Goal: Task Accomplishment & Management: Manage account settings

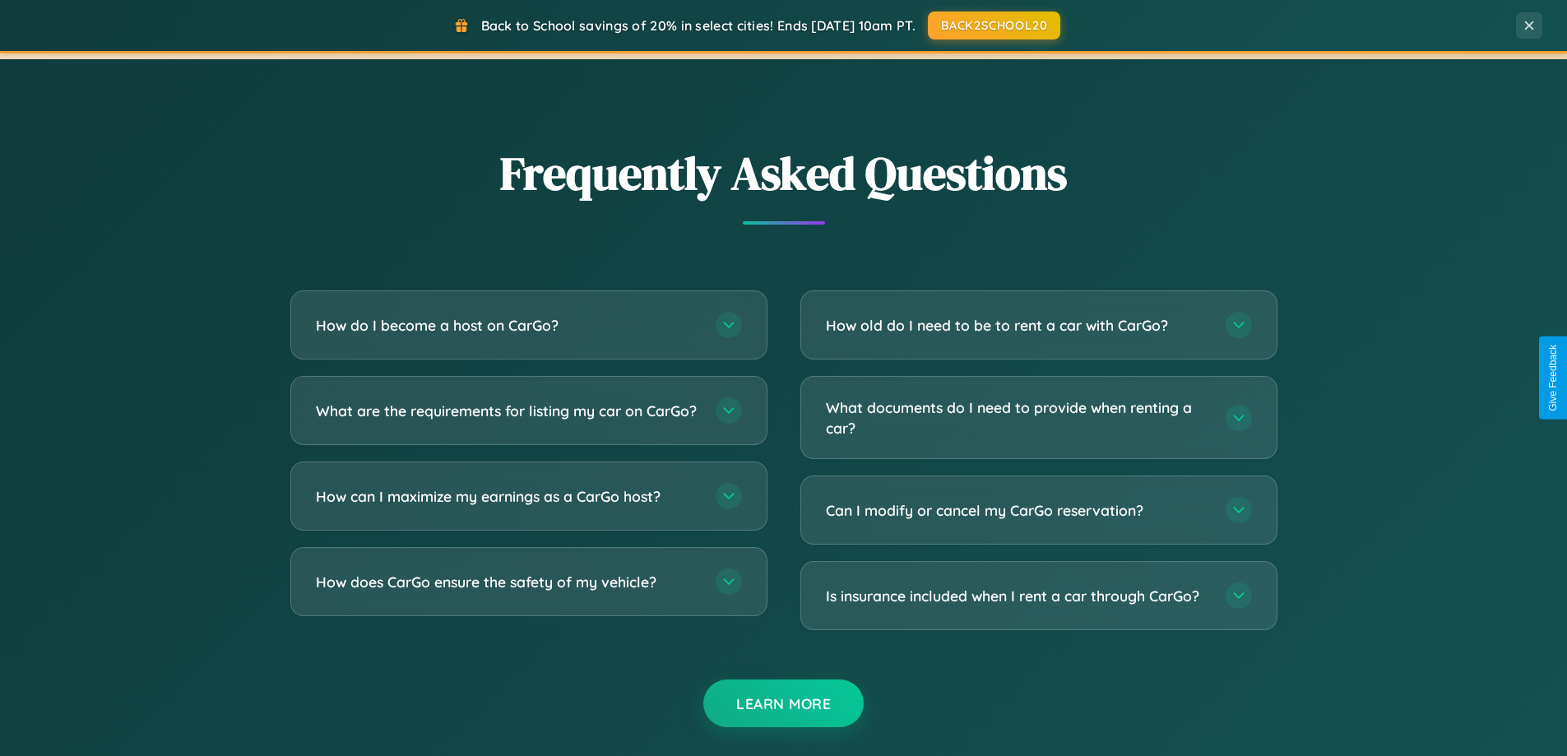
scroll to position [3165, 0]
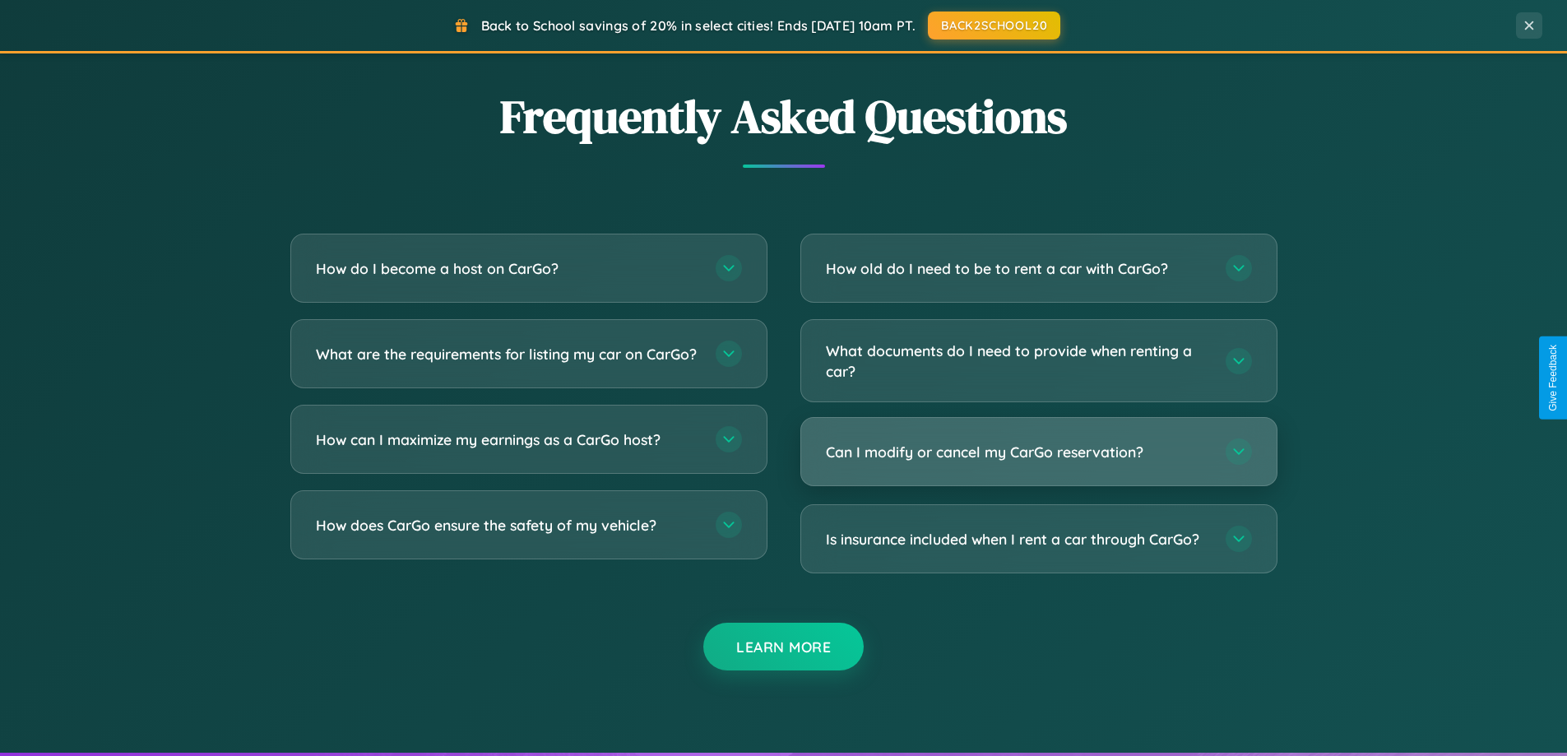
click at [1038, 452] on h3 "Can I modify or cancel my CarGo reservation?" at bounding box center [1017, 452] width 383 height 21
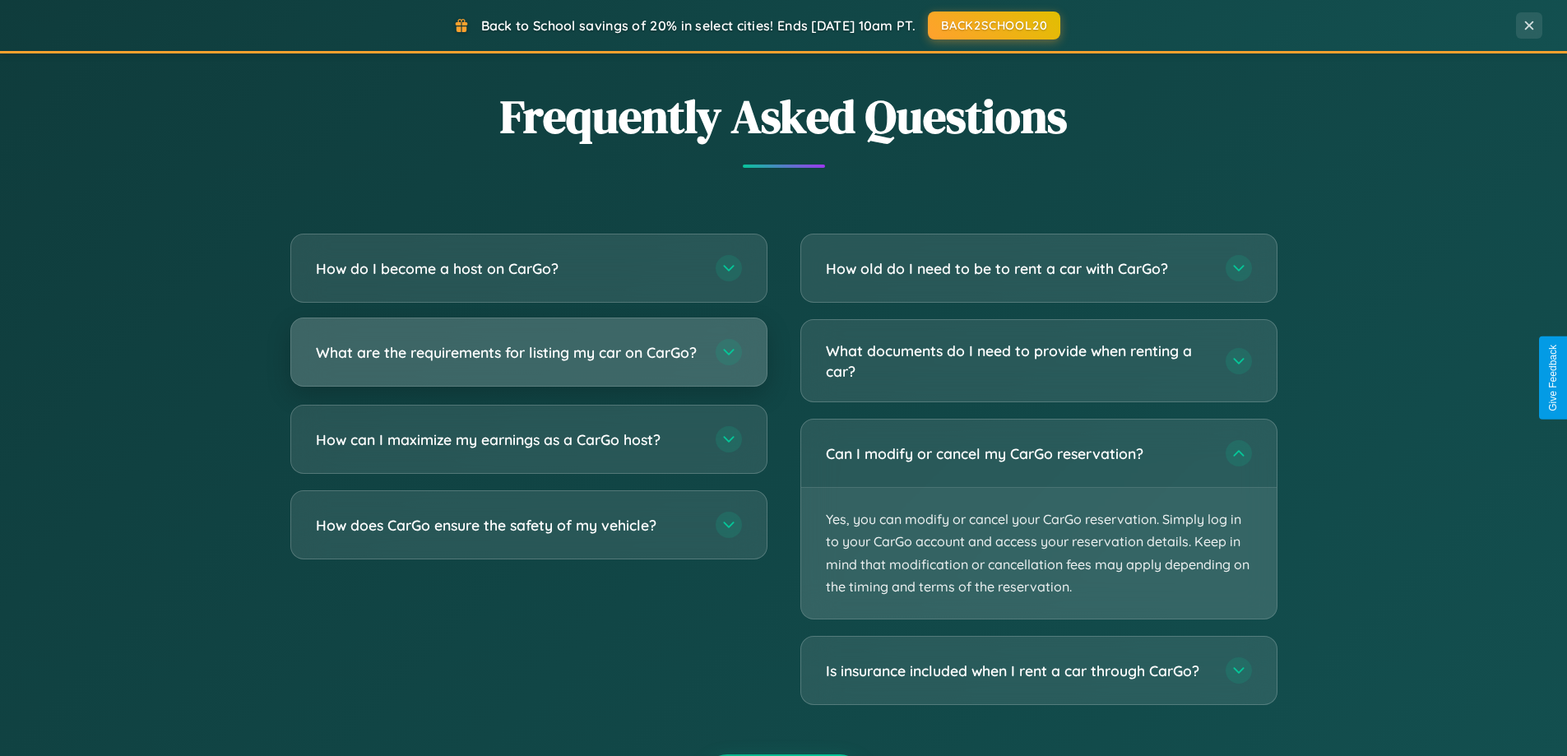
click at [528, 360] on h3 "What are the requirements for listing my car on CarGo?" at bounding box center [507, 352] width 383 height 21
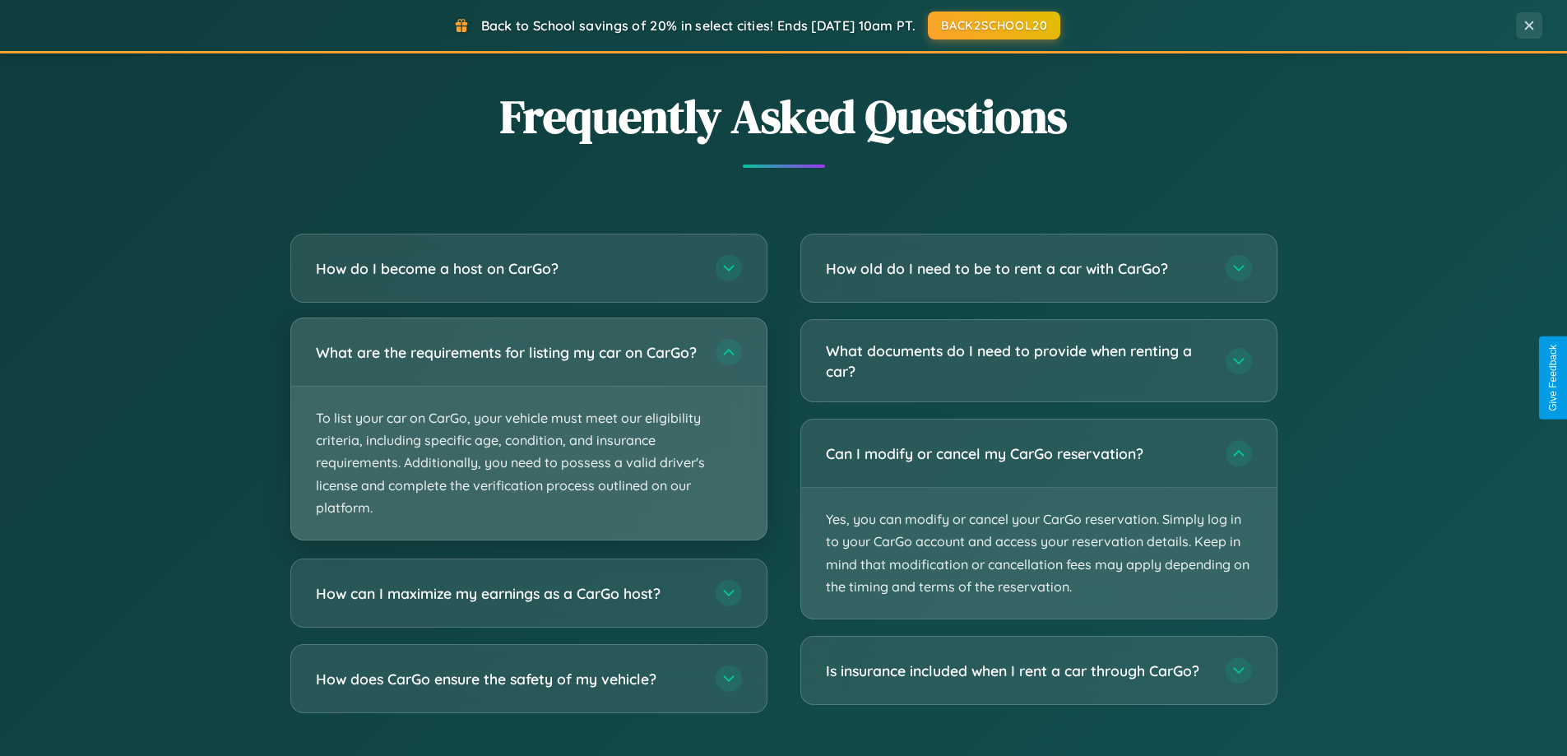
click at [528, 436] on p "To list your car on CarGo, your vehicle must meet our eligibility criteria, inc…" at bounding box center [528, 463] width 475 height 153
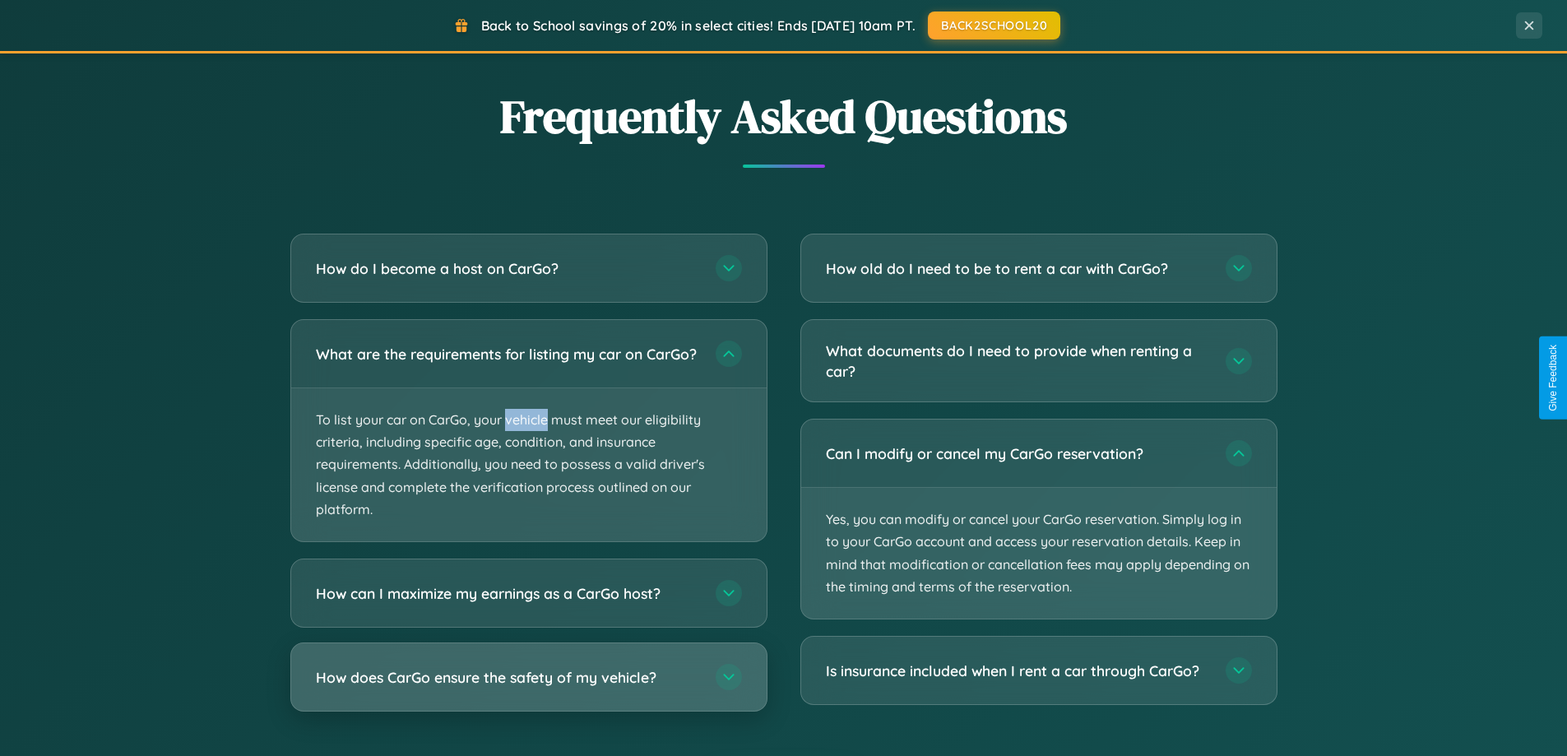
click at [528, 688] on h3 "How does CarGo ensure the safety of my vehicle?" at bounding box center [507, 677] width 383 height 21
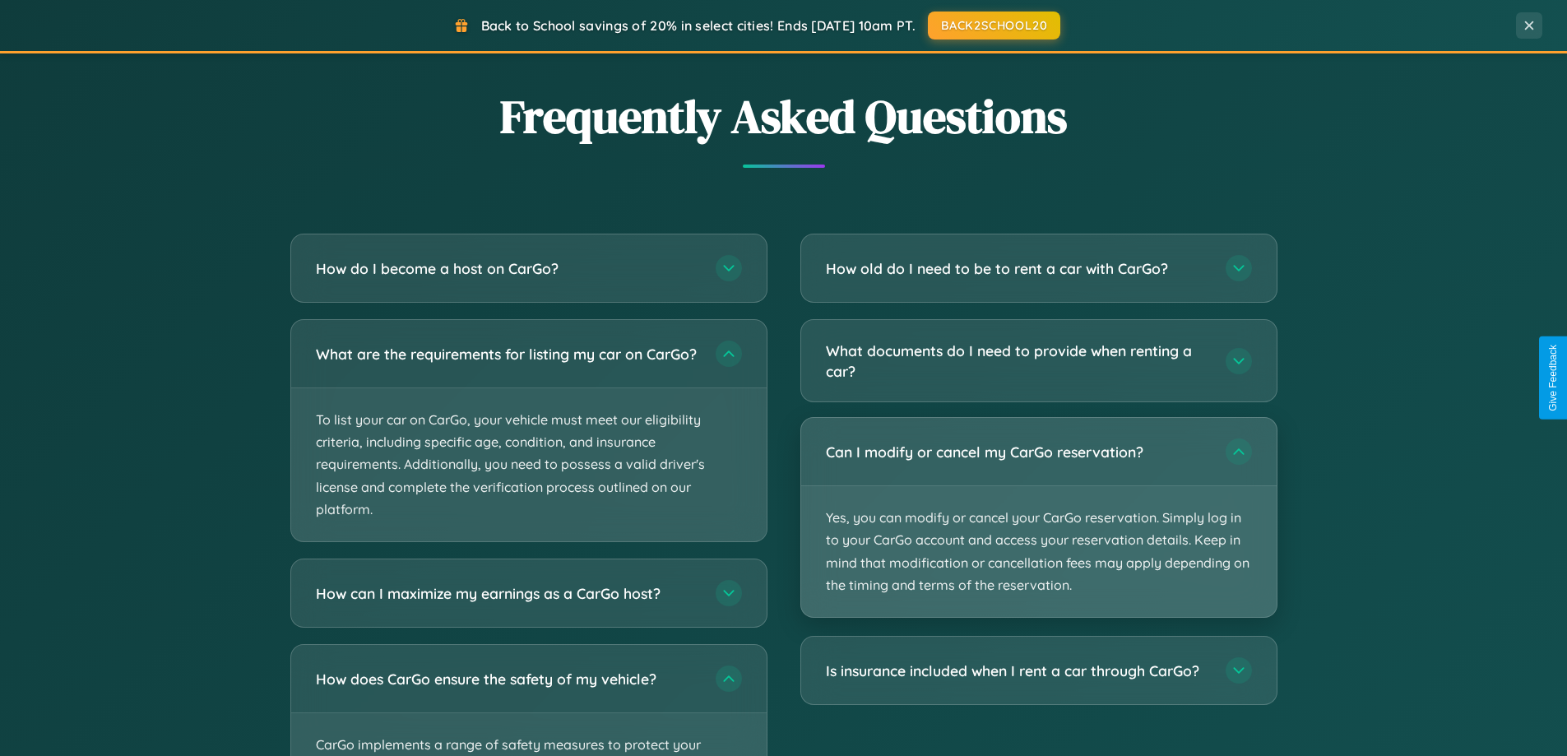
click at [1038, 518] on p "Yes, you can modify or cancel your CarGo reservation. Simply log in to your Car…" at bounding box center [1038, 551] width 475 height 131
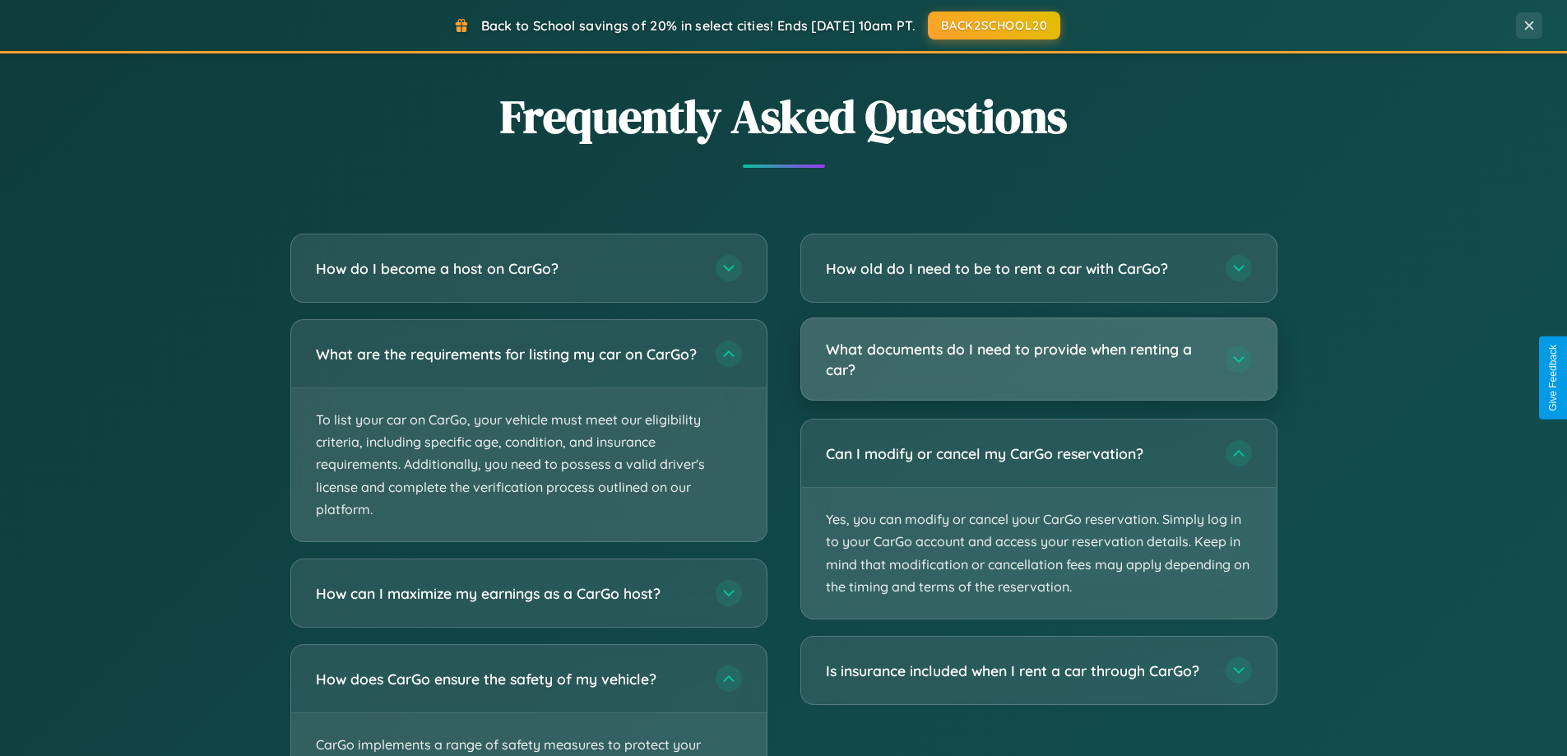
click at [1038, 359] on h3 "What documents do I need to provide when renting a car?" at bounding box center [1017, 359] width 383 height 40
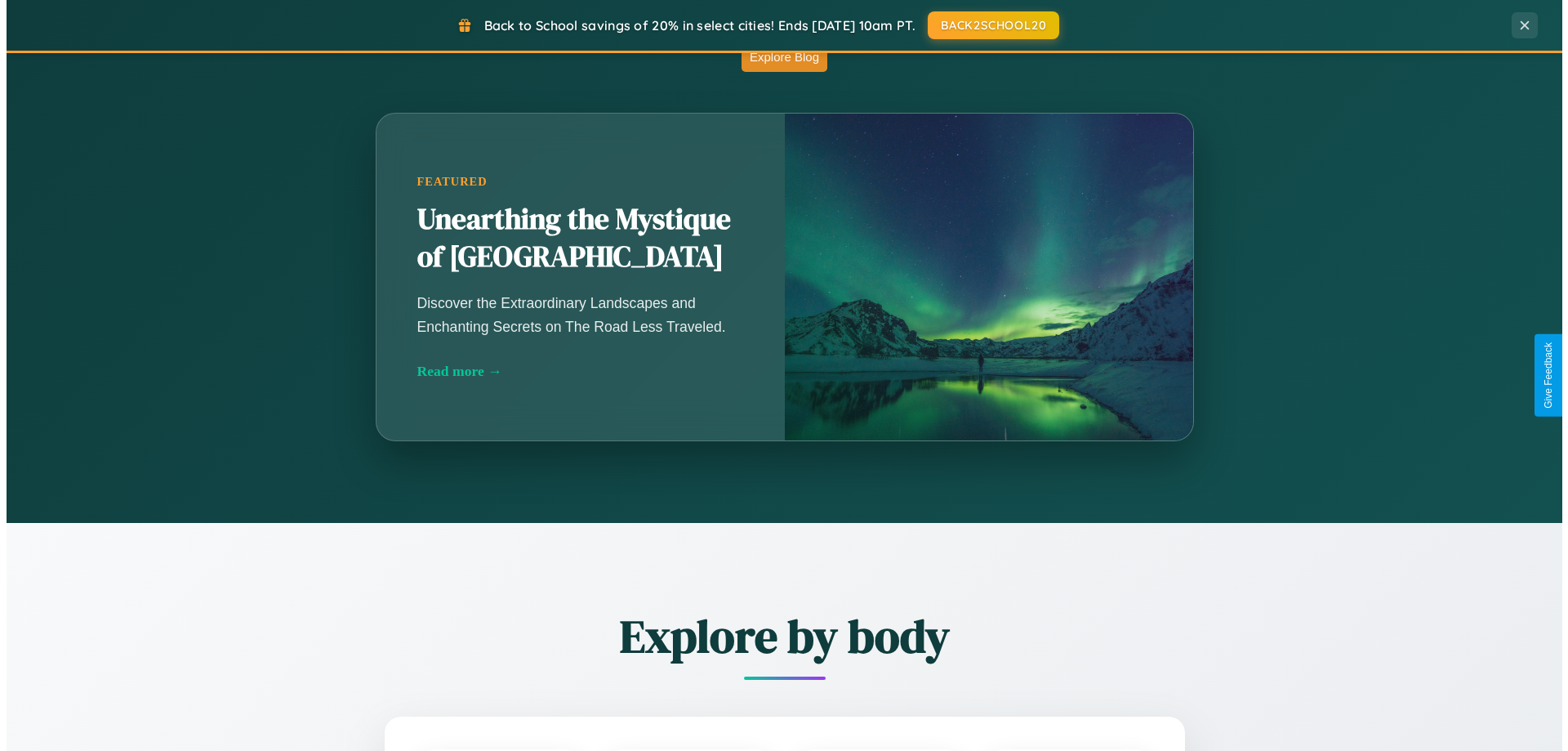
scroll to position [0, 0]
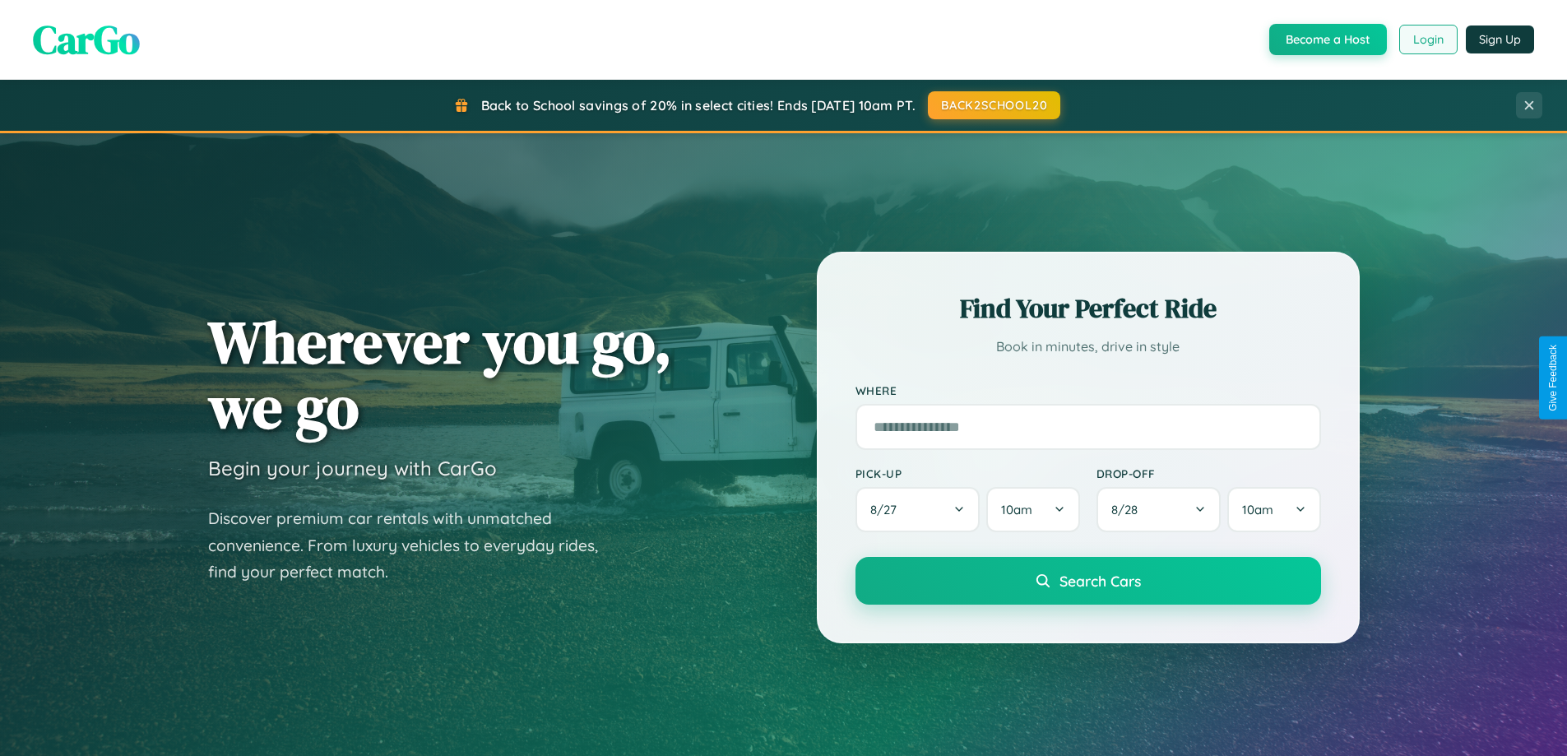
click at [1427, 39] on button "Login" at bounding box center [1428, 40] width 58 height 30
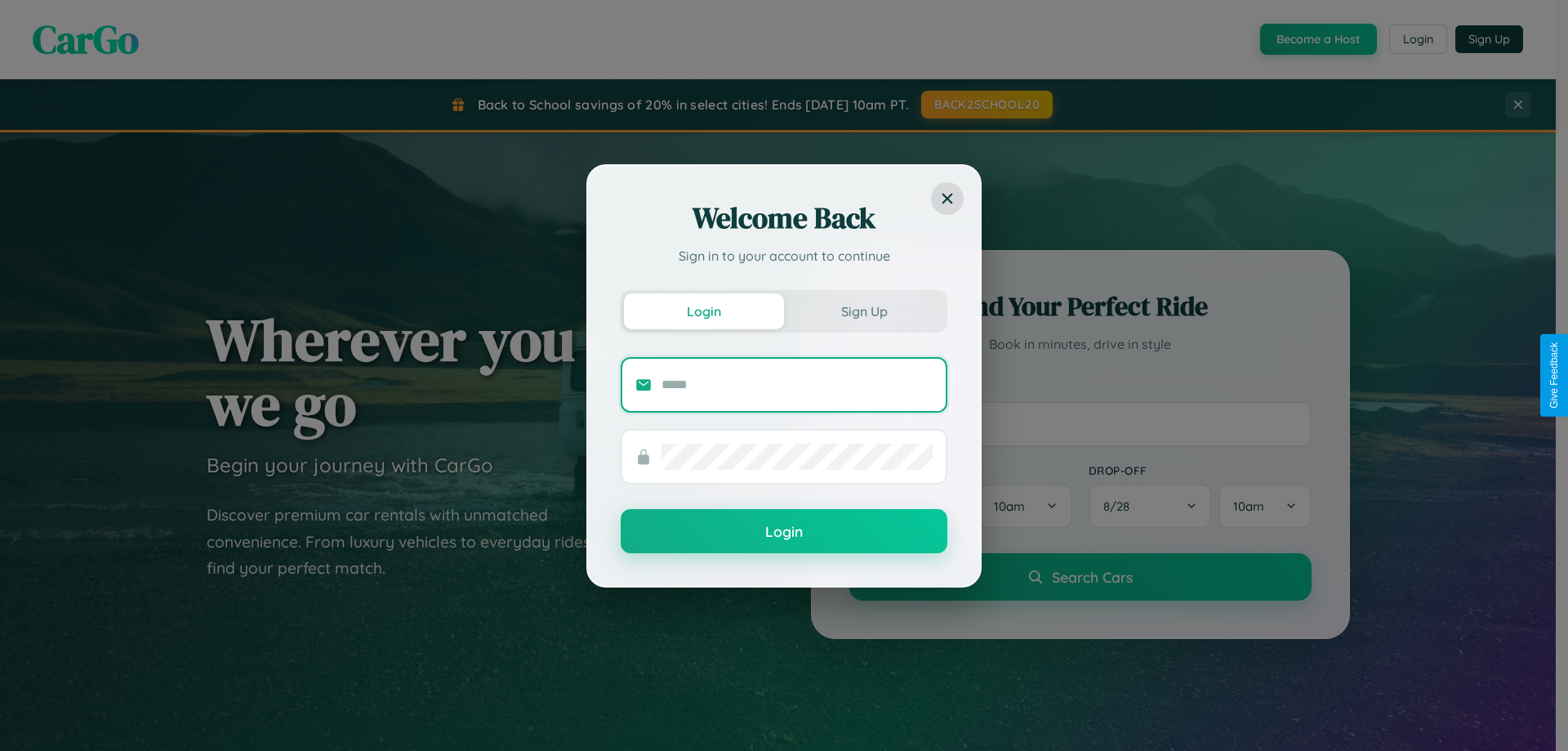
click at [797, 384] on input "text" at bounding box center [796, 384] width 271 height 26
type input "**********"
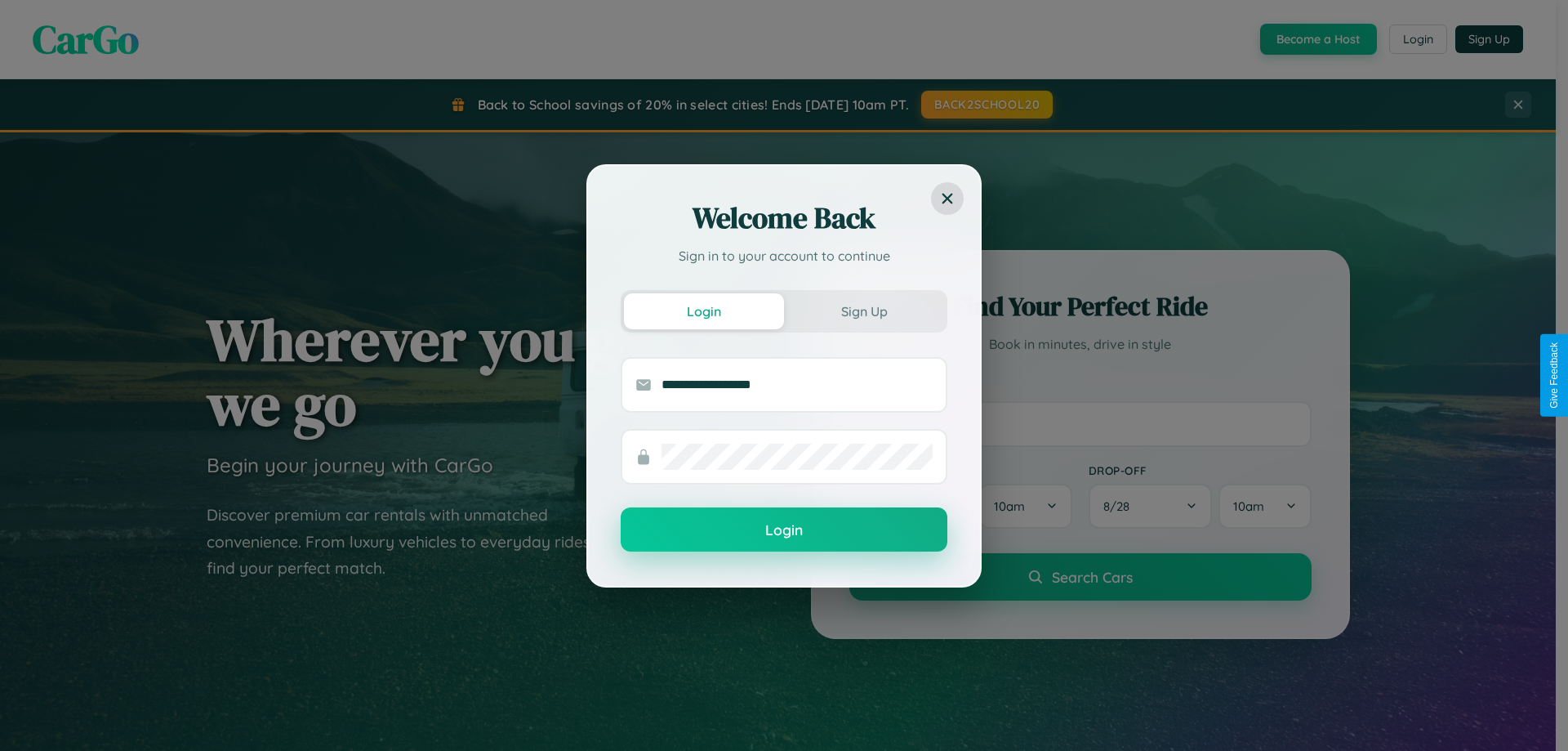
click at [784, 530] on button "Login" at bounding box center [784, 529] width 327 height 44
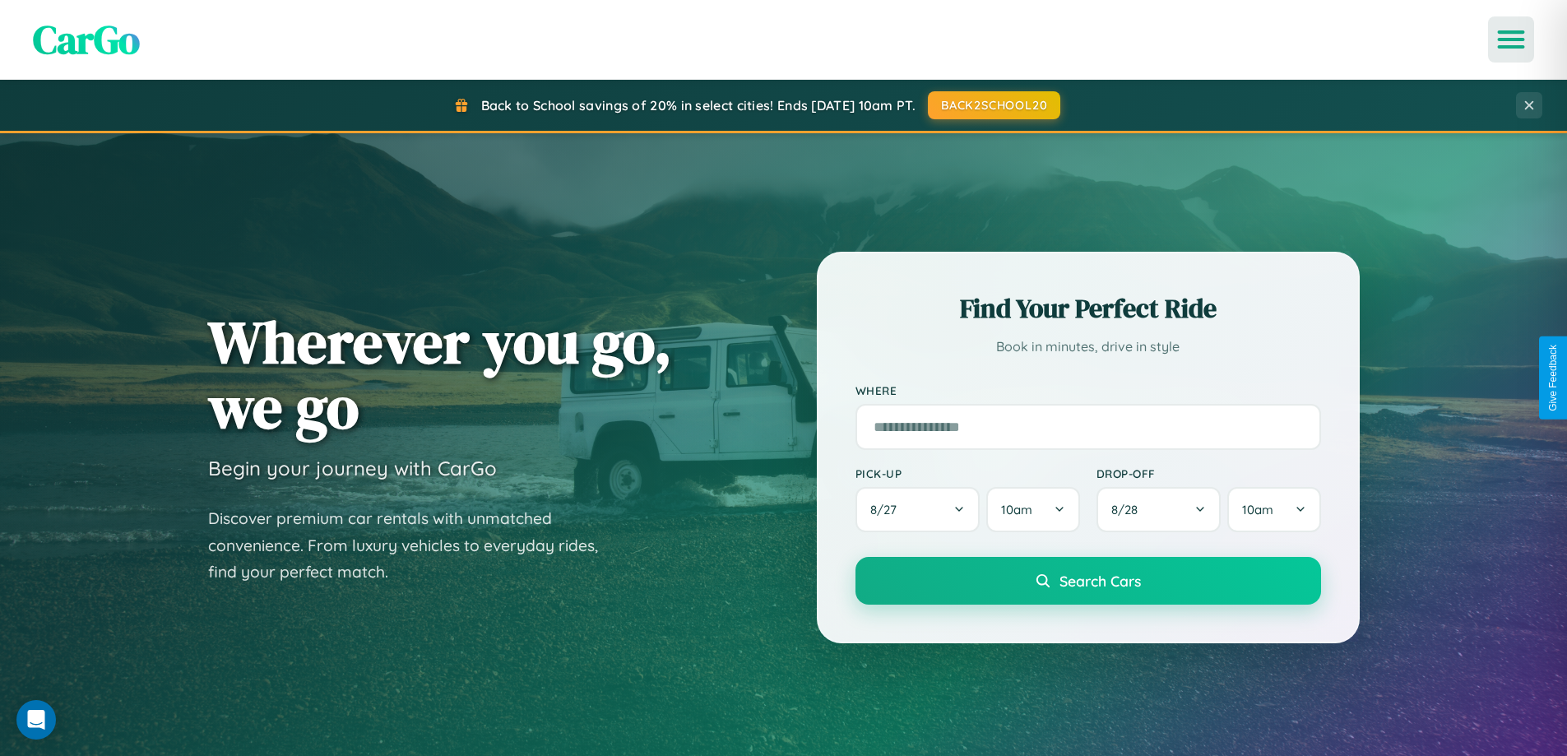
click at [1511, 39] on icon "Open menu" at bounding box center [1512, 39] width 24 height 15
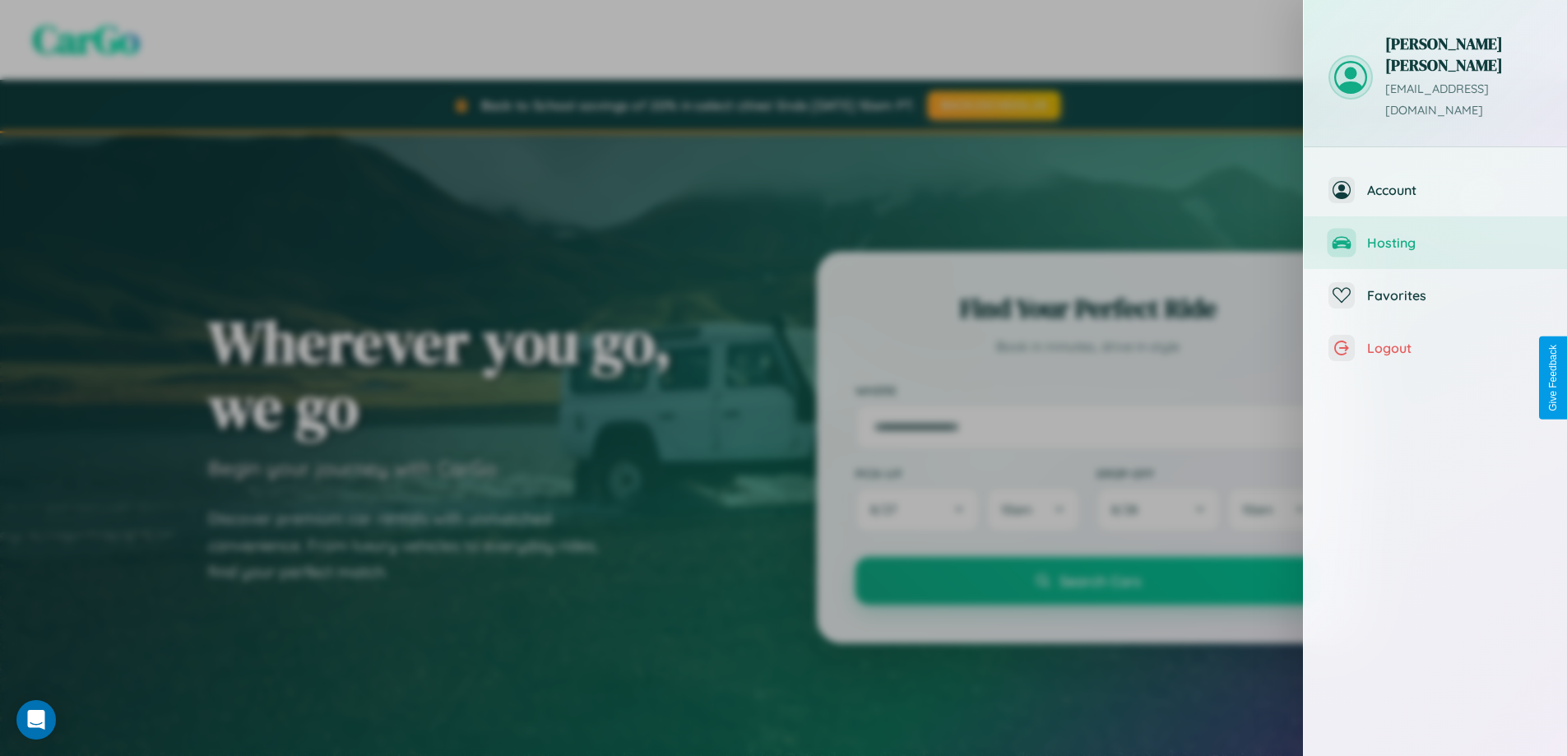
click at [1435, 234] on span "Hosting" at bounding box center [1454, 242] width 175 height 16
